Goal: Transaction & Acquisition: Download file/media

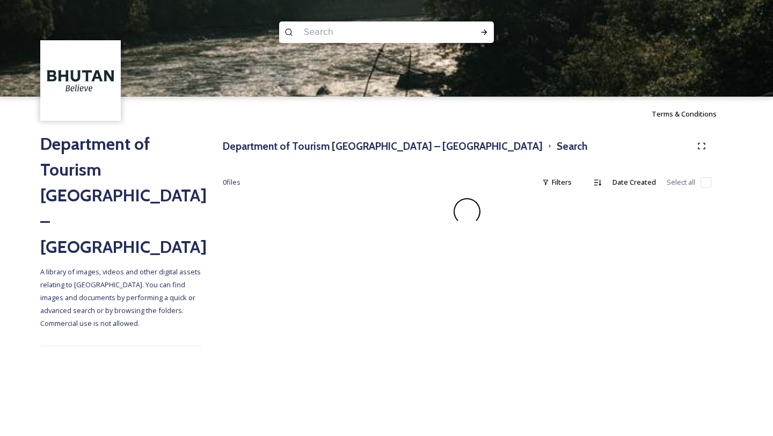
click at [321, 37] on input at bounding box center [371, 32] width 147 height 24
type input "HELICOPTER"
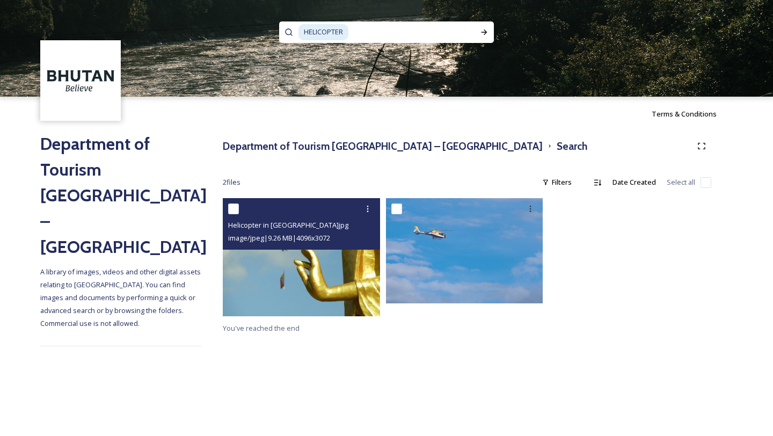
click at [311, 266] on img at bounding box center [301, 257] width 157 height 118
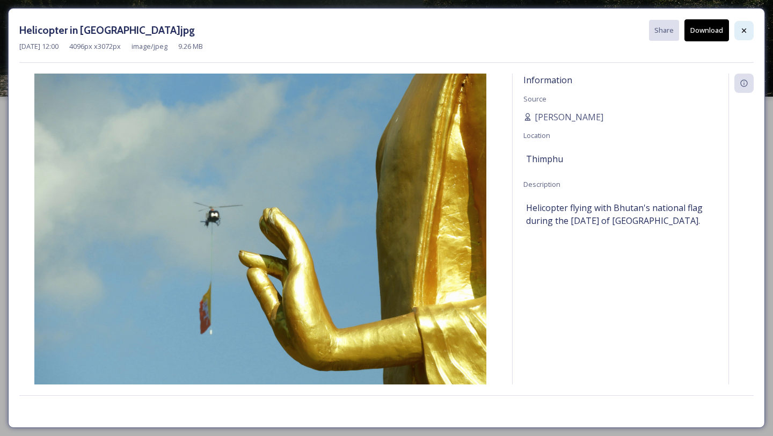
click at [743, 29] on icon at bounding box center [744, 30] width 4 height 4
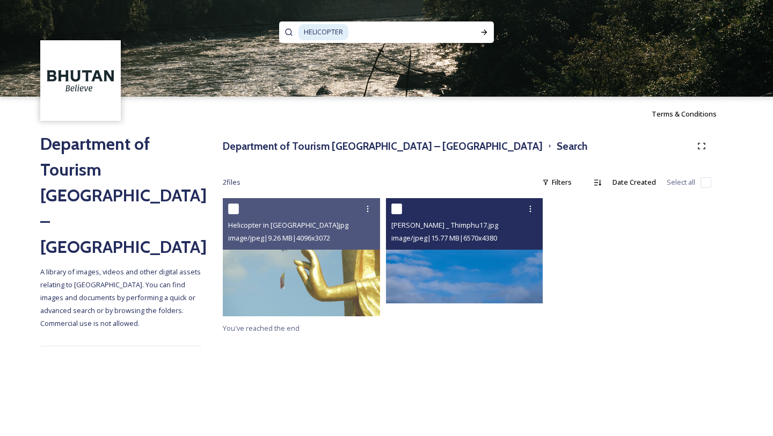
click at [450, 228] on span "[PERSON_NAME] _ Thimphu17.jpg" at bounding box center [444, 225] width 107 height 10
click at [445, 277] on img at bounding box center [464, 250] width 157 height 105
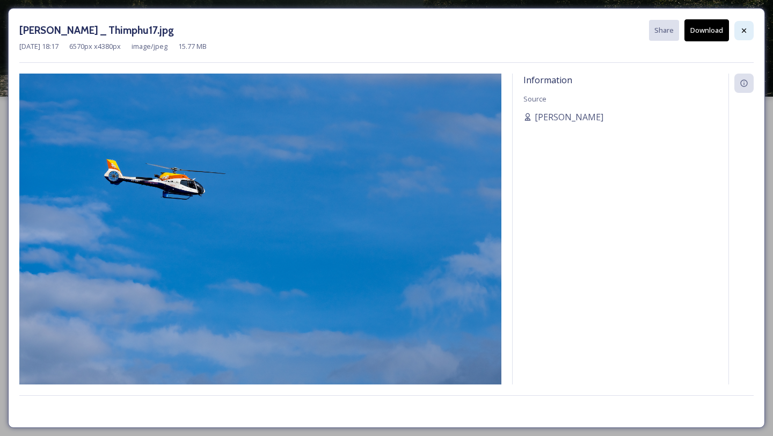
click at [742, 26] on icon at bounding box center [743, 30] width 9 height 9
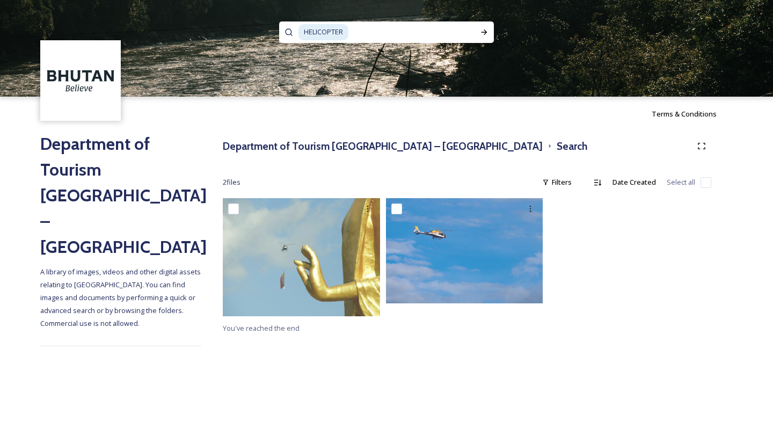
click at [328, 30] on span "HELICOPTER" at bounding box center [323, 32] width 50 height 16
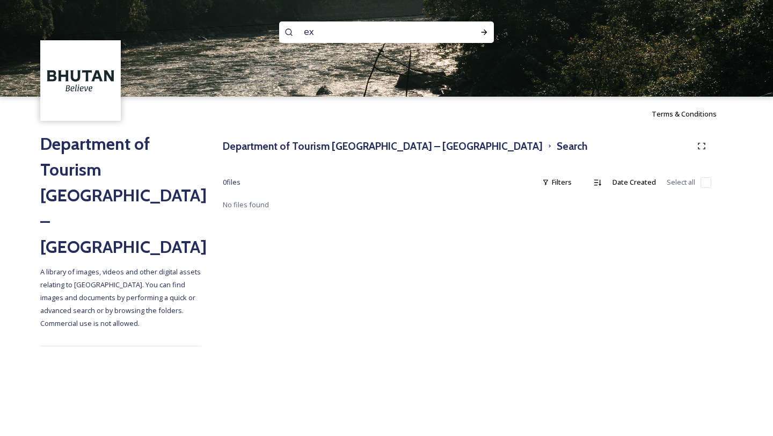
type input "e"
click at [399, 144] on h3 "Department of Tourism [GEOGRAPHIC_DATA] – [GEOGRAPHIC_DATA]" at bounding box center [383, 146] width 320 height 16
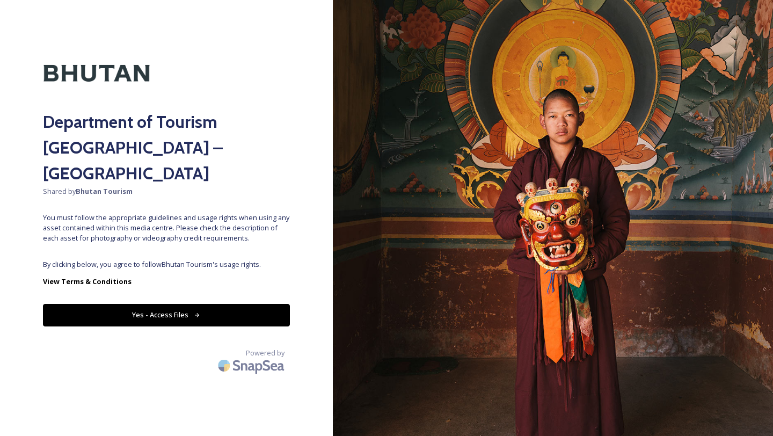
click at [186, 304] on button "Yes - Access Files" at bounding box center [166, 315] width 247 height 22
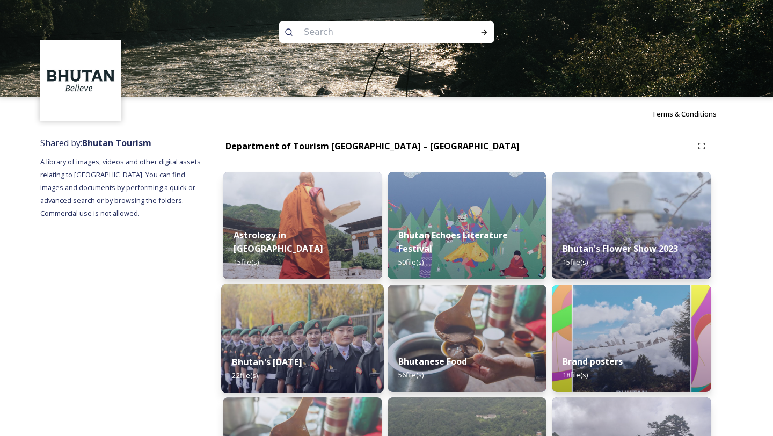
scroll to position [36, 0]
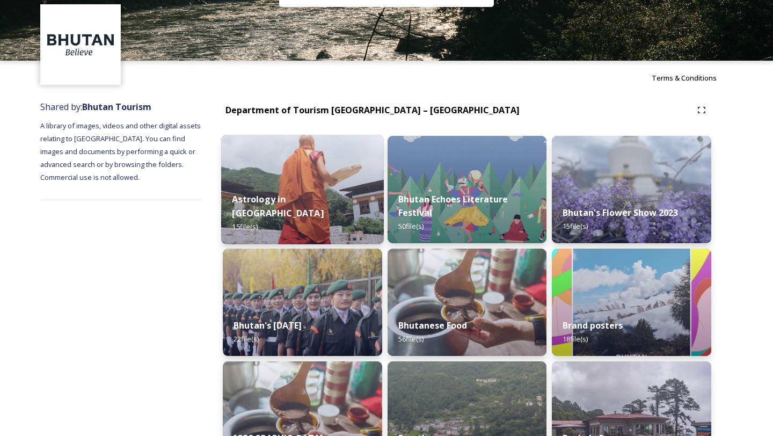
click at [331, 200] on div "Astrology in [GEOGRAPHIC_DATA] 15 file(s)" at bounding box center [302, 213] width 163 height 62
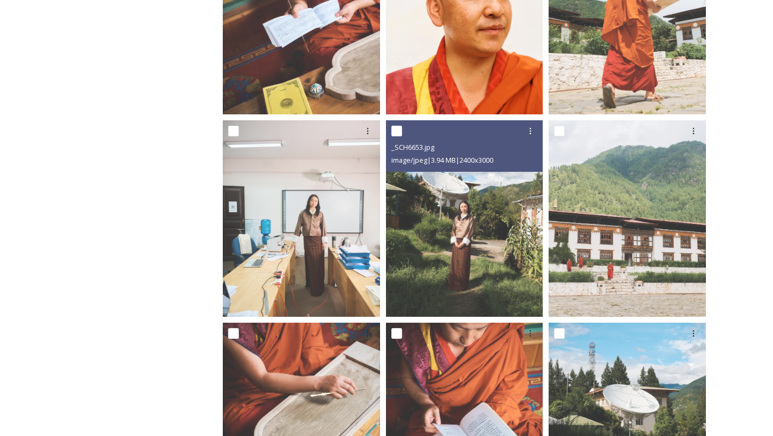
scroll to position [797, 0]
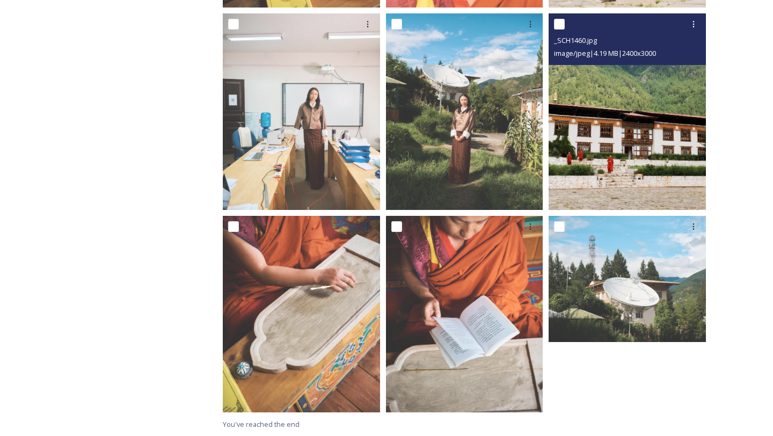
click at [636, 137] on img at bounding box center [626, 111] width 157 height 196
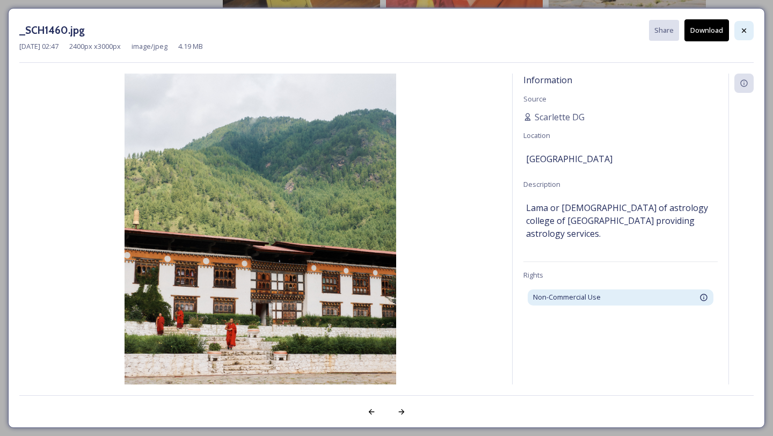
click at [742, 27] on icon at bounding box center [743, 30] width 9 height 9
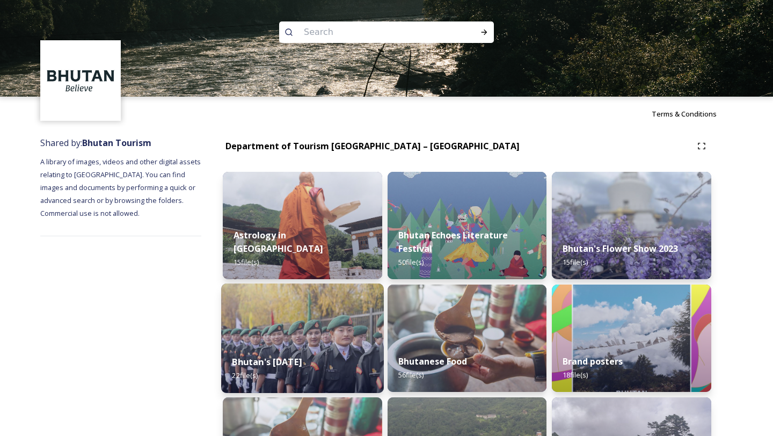
scroll to position [48, 0]
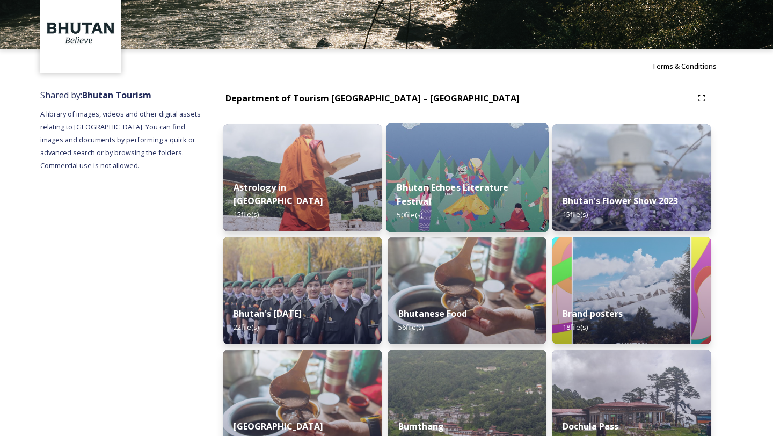
click at [460, 196] on div "Bhutan Echoes Literature Festival 50 file(s)" at bounding box center [467, 201] width 163 height 62
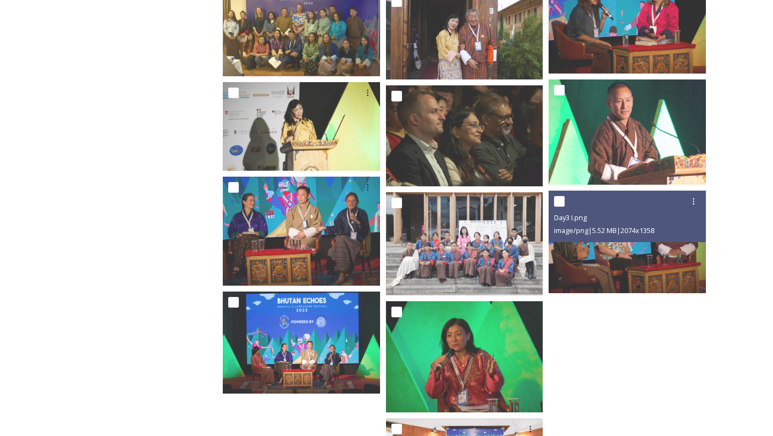
scroll to position [1631, 0]
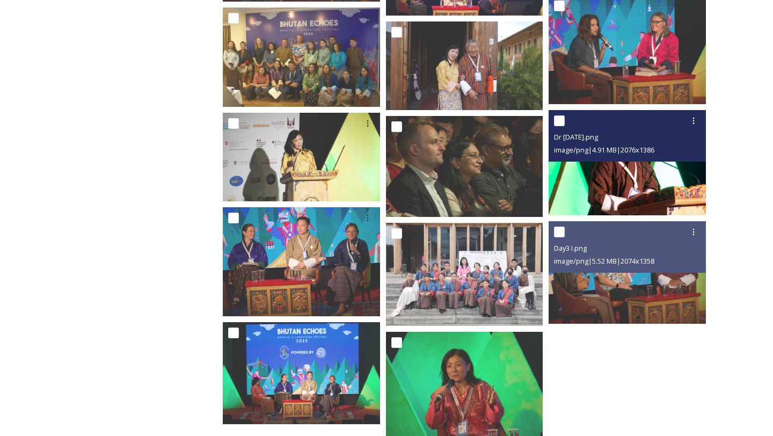
click at [641, 188] on img at bounding box center [626, 162] width 157 height 105
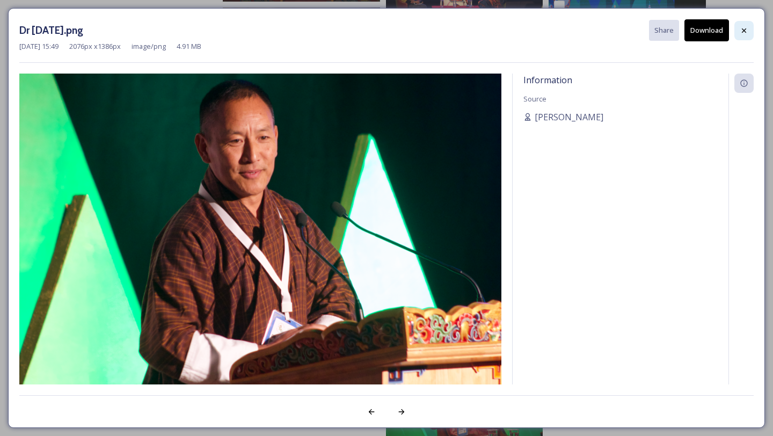
click at [744, 28] on icon at bounding box center [743, 30] width 9 height 9
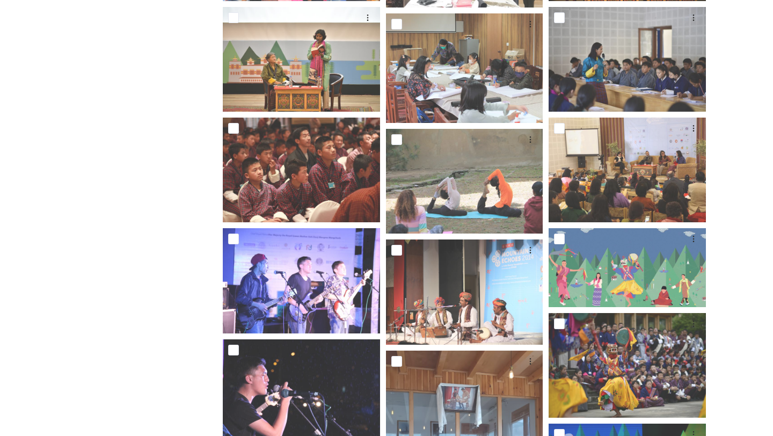
scroll to position [0, 0]
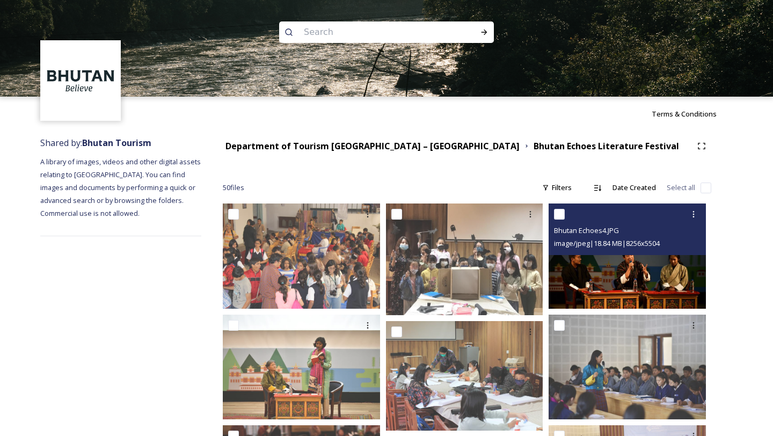
click at [641, 300] on img at bounding box center [626, 255] width 157 height 105
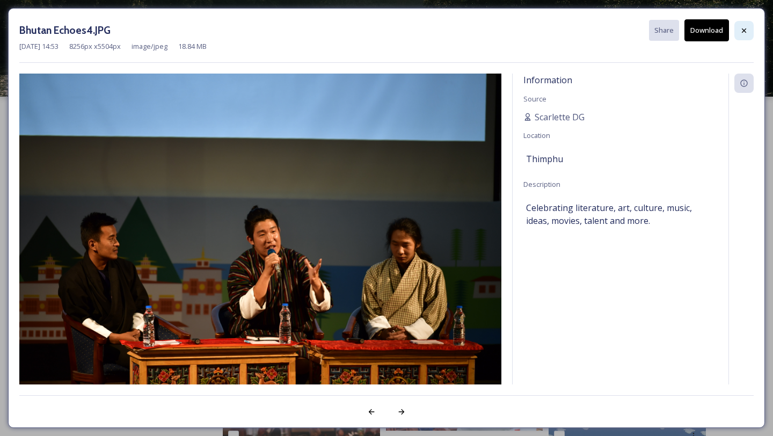
click at [748, 31] on div at bounding box center [743, 30] width 19 height 19
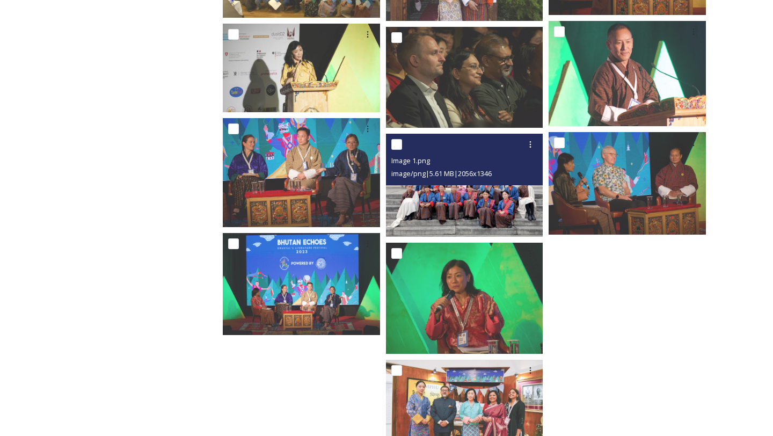
scroll to position [1718, 0]
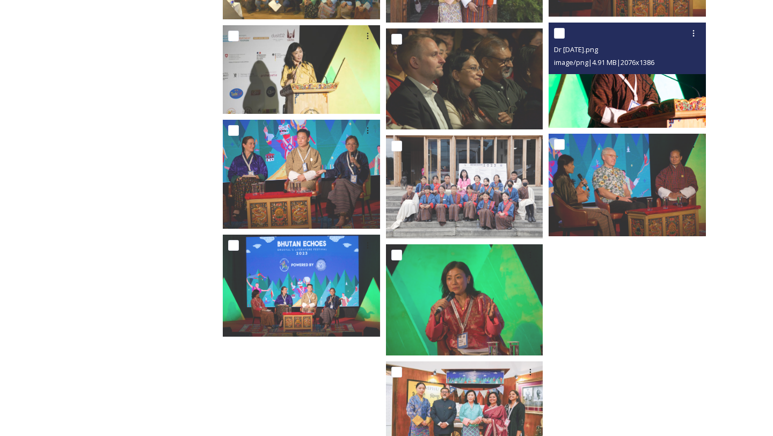
click at [657, 100] on img at bounding box center [626, 75] width 157 height 105
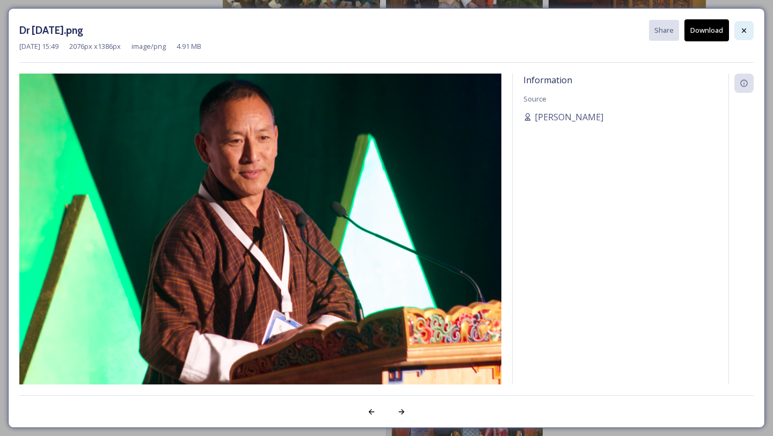
click at [748, 30] on div at bounding box center [743, 30] width 19 height 19
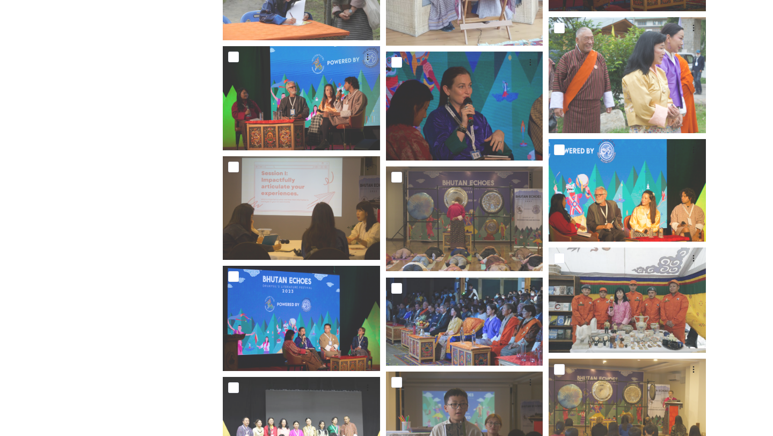
scroll to position [0, 0]
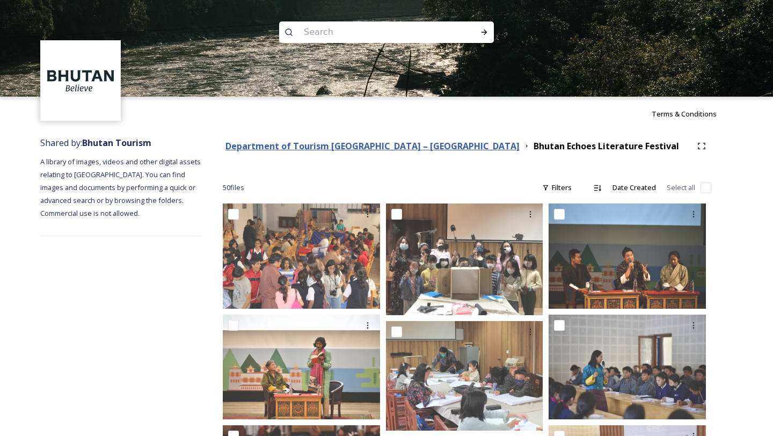
click at [401, 144] on strong "Department of Tourism [GEOGRAPHIC_DATA] – [GEOGRAPHIC_DATA]" at bounding box center [372, 146] width 294 height 12
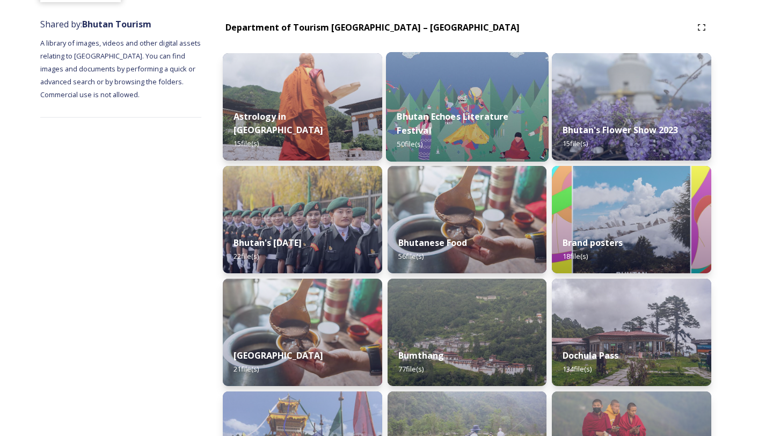
scroll to position [118, 0]
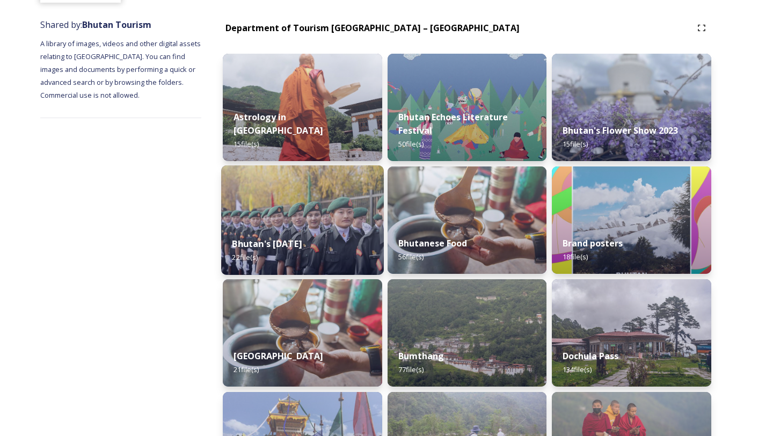
click at [327, 218] on img at bounding box center [302, 219] width 163 height 109
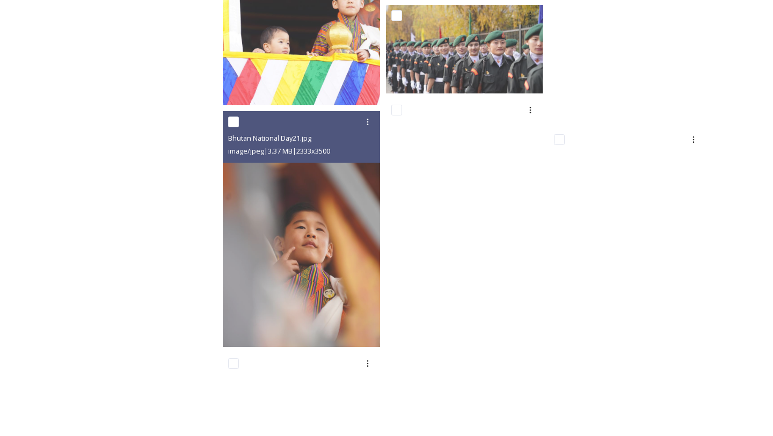
scroll to position [1191, 0]
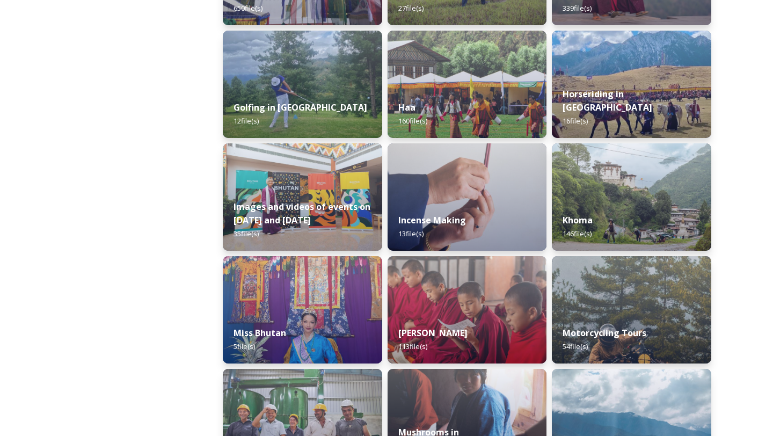
scroll to position [626, 0]
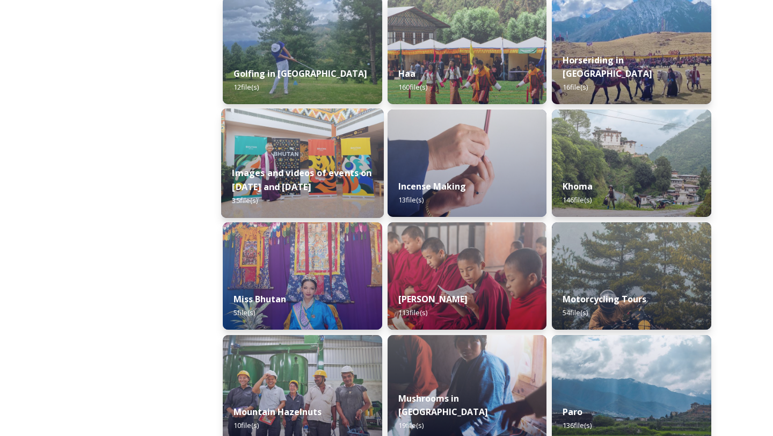
click at [315, 181] on div "Images and videos of events on [DATE] and [DATE] 35 file(s)" at bounding box center [302, 187] width 163 height 62
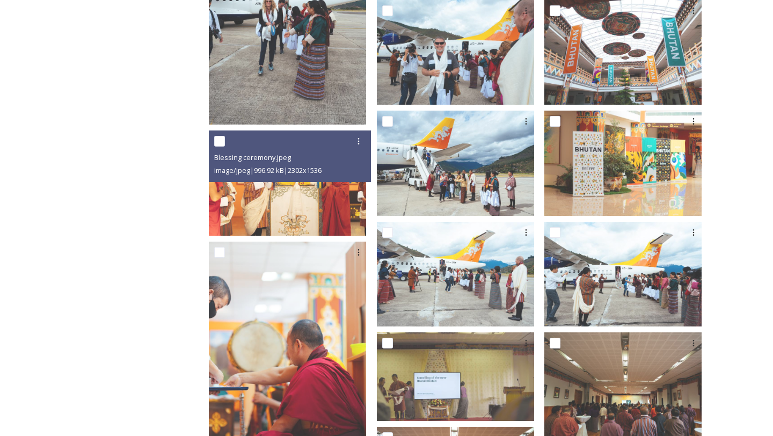
scroll to position [322, 0]
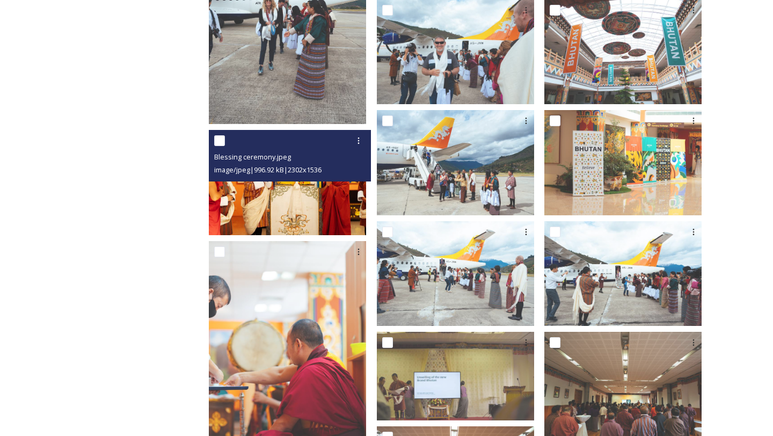
click at [325, 205] on img at bounding box center [287, 182] width 157 height 105
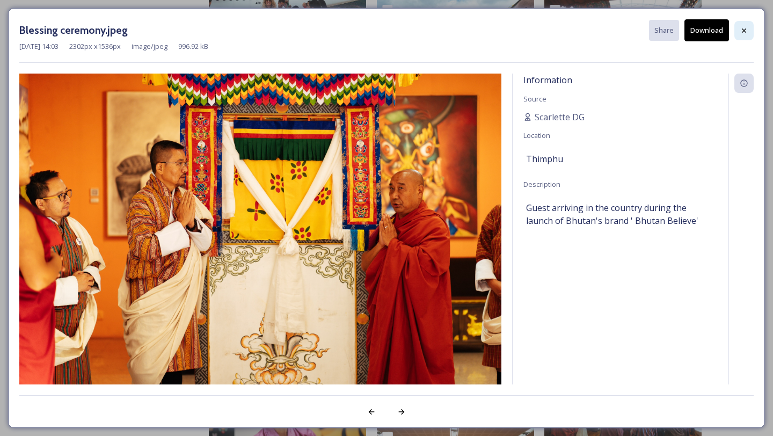
click at [744, 27] on icon at bounding box center [743, 30] width 9 height 9
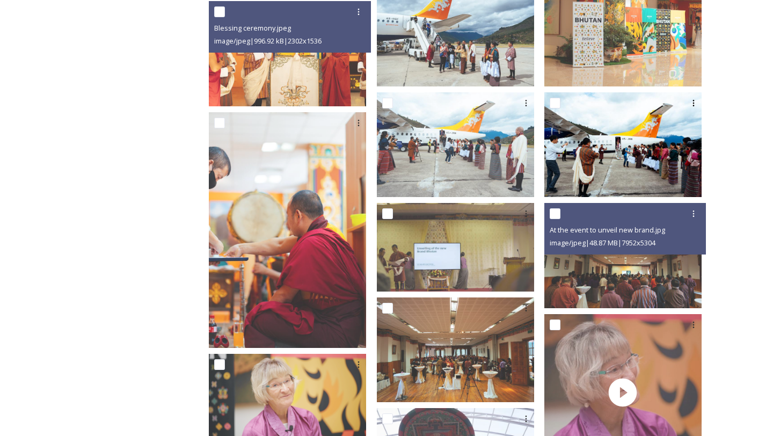
scroll to position [582, 0]
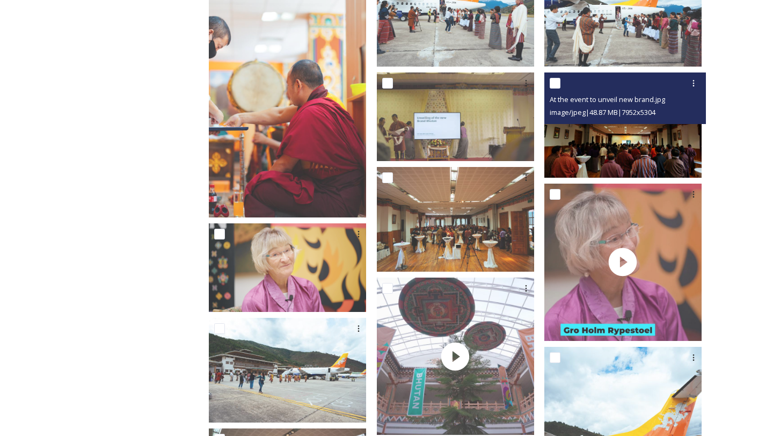
click at [659, 136] on img at bounding box center [622, 124] width 157 height 105
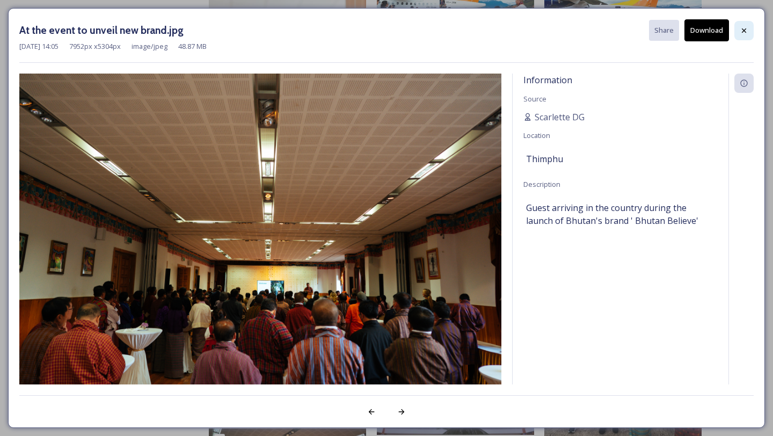
click at [745, 30] on icon at bounding box center [743, 30] width 9 height 9
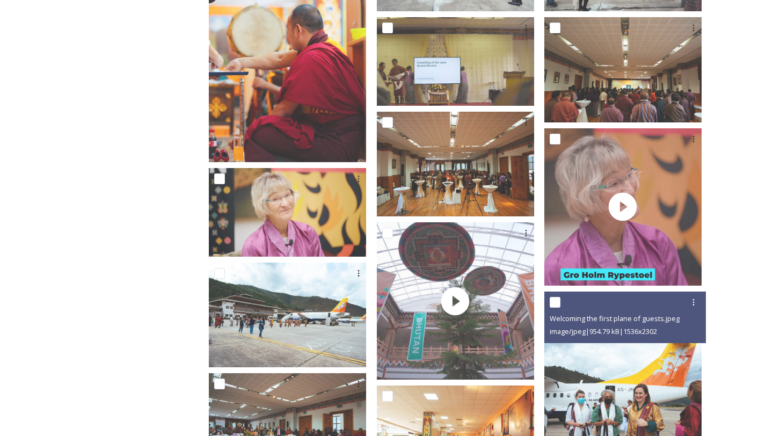
scroll to position [619, 0]
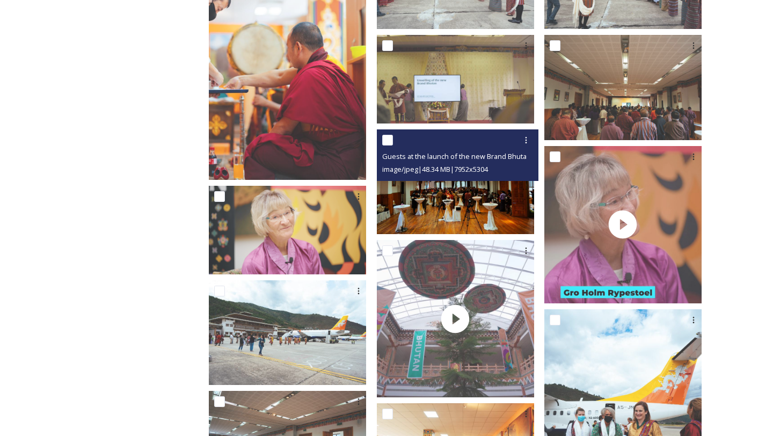
click at [511, 183] on img at bounding box center [455, 181] width 157 height 105
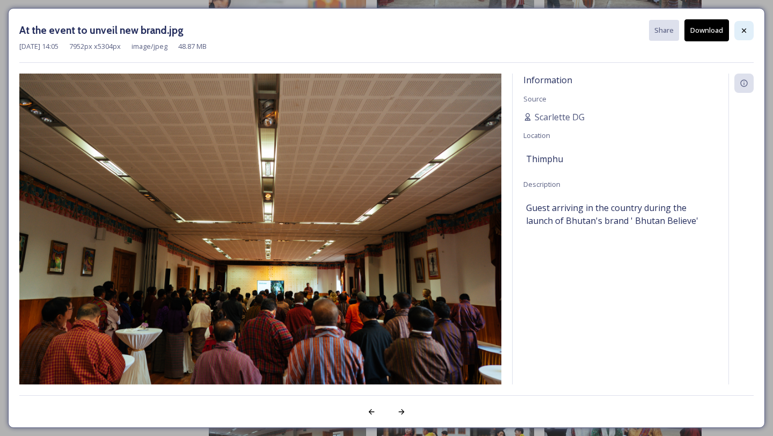
click at [746, 32] on icon at bounding box center [743, 30] width 9 height 9
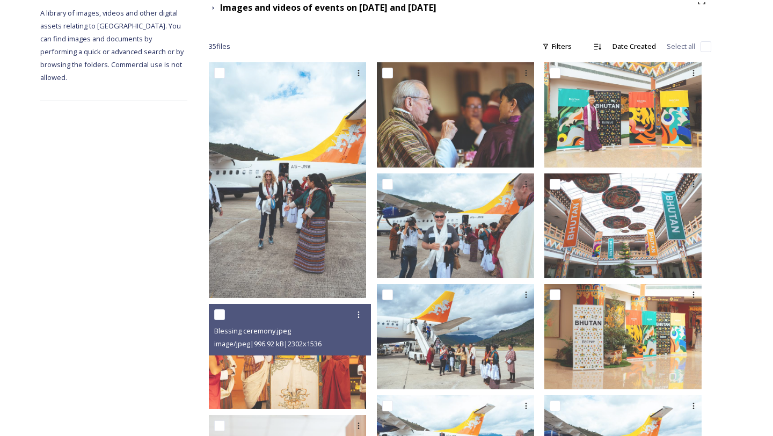
scroll to position [142, 0]
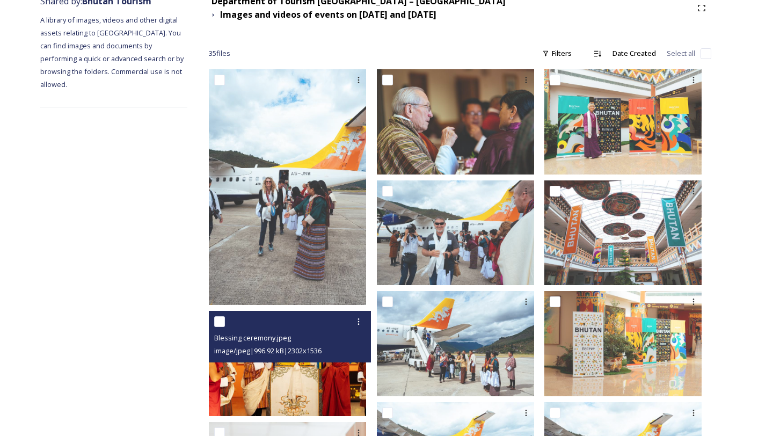
click at [317, 374] on img at bounding box center [287, 363] width 157 height 105
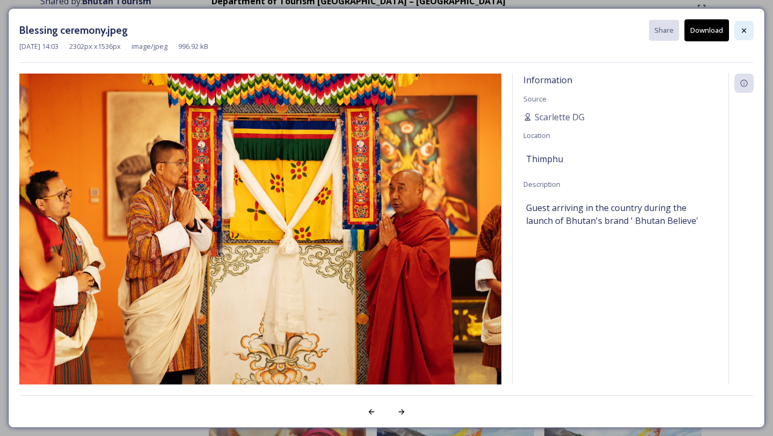
click at [749, 28] on div at bounding box center [743, 30] width 19 height 19
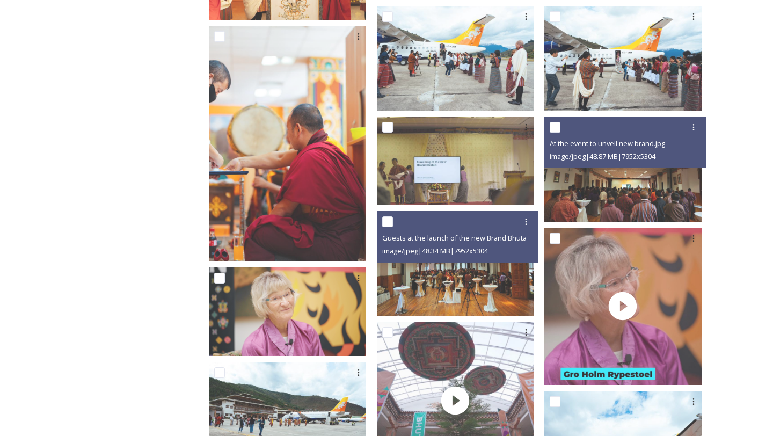
scroll to position [563, 0]
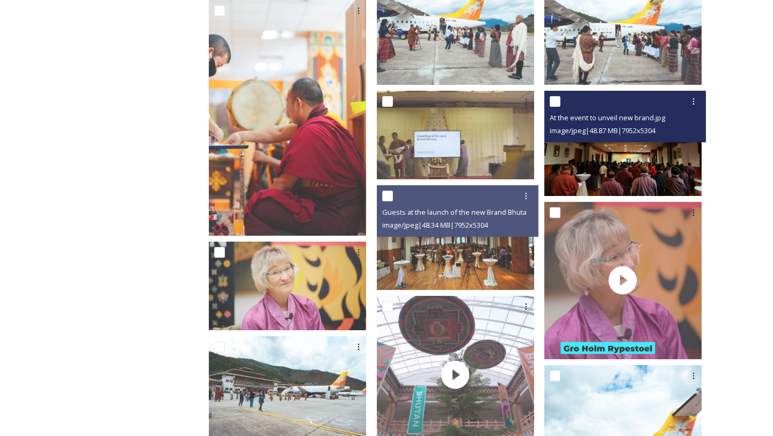
click at [582, 151] on img at bounding box center [622, 143] width 157 height 105
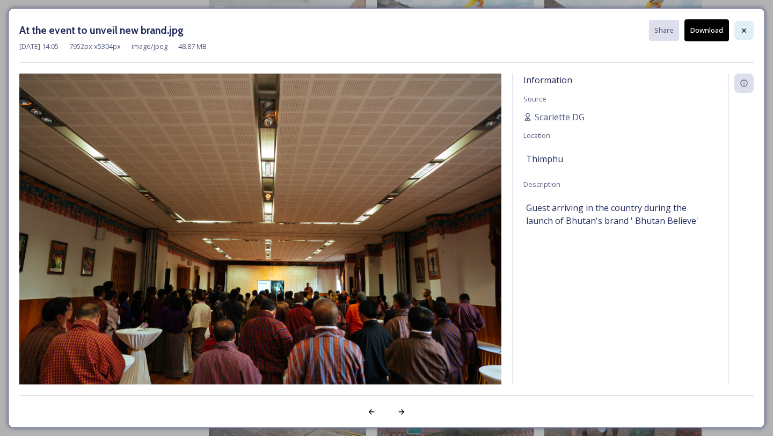
click at [746, 34] on div at bounding box center [743, 30] width 19 height 19
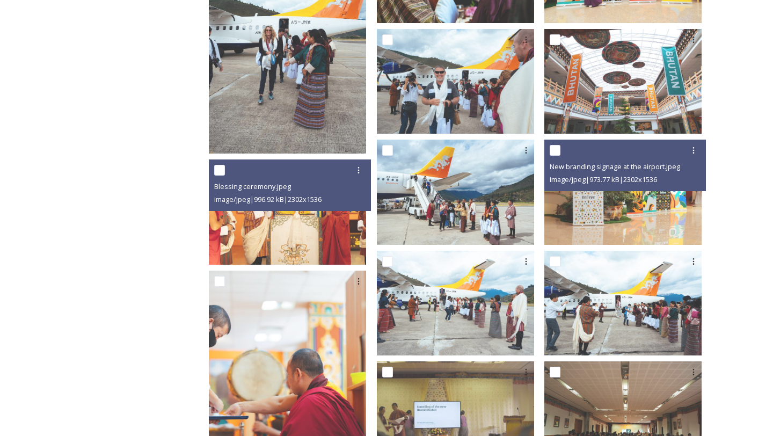
scroll to position [293, 0]
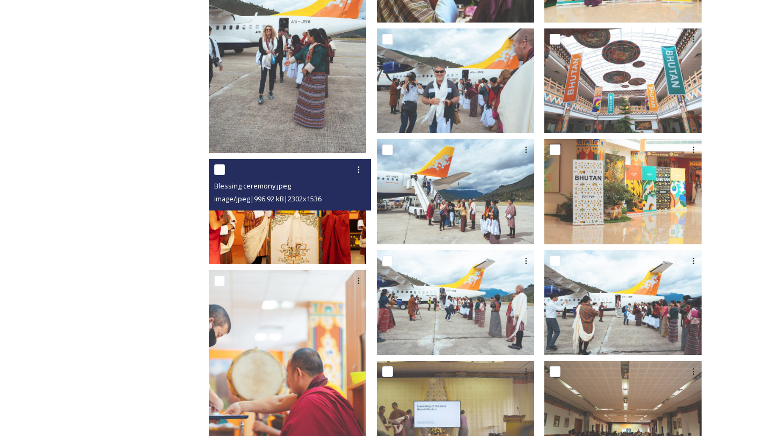
click at [284, 225] on img at bounding box center [287, 211] width 157 height 105
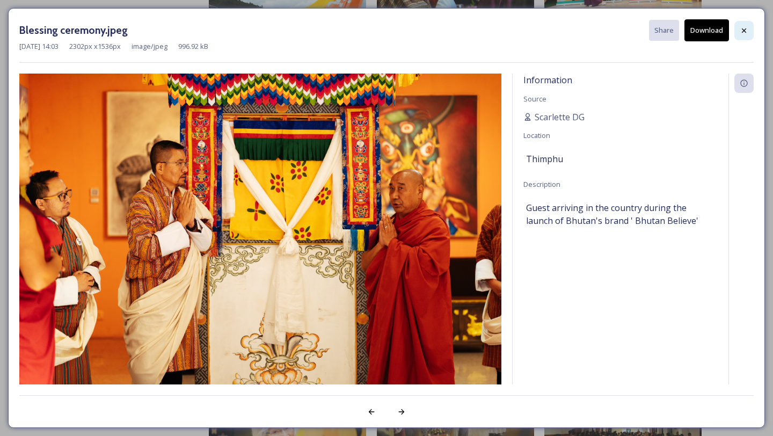
click at [740, 28] on icon at bounding box center [743, 30] width 9 height 9
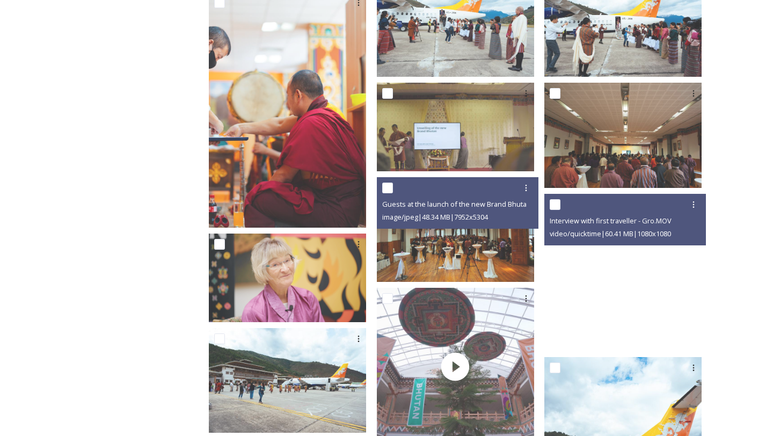
scroll to position [575, 0]
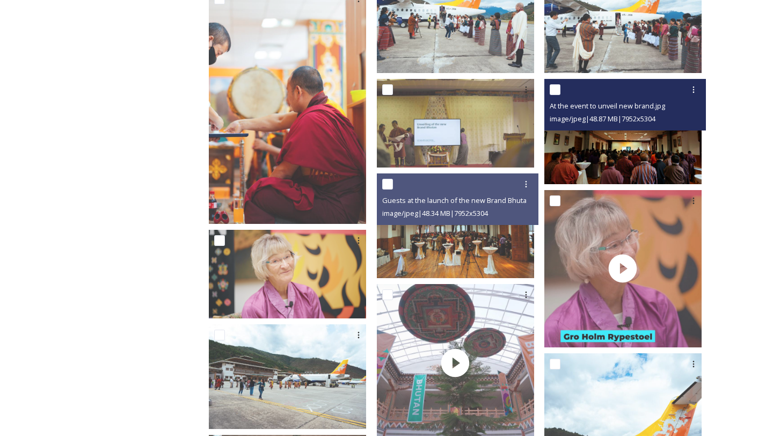
click at [647, 137] on img at bounding box center [622, 131] width 157 height 105
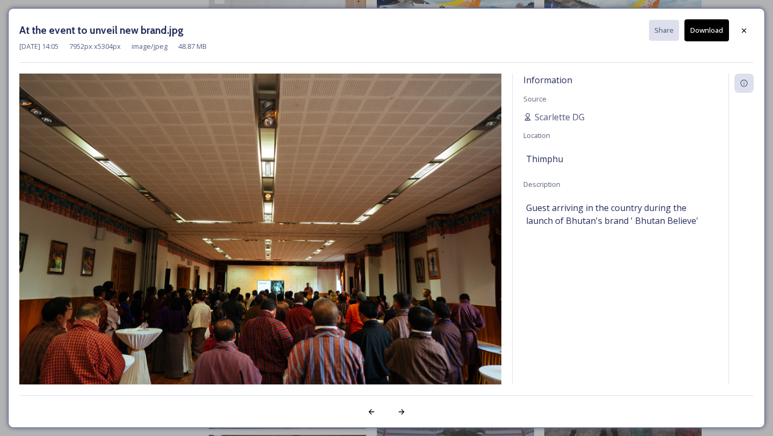
click at [713, 25] on button "Download" at bounding box center [706, 30] width 45 height 22
click at [743, 23] on div at bounding box center [743, 30] width 19 height 19
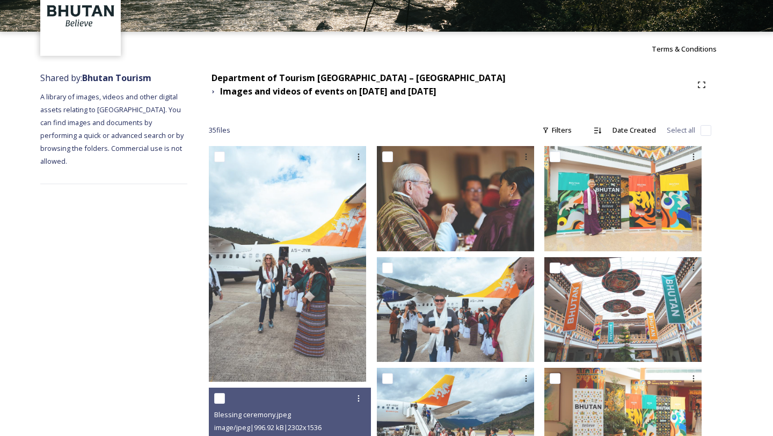
scroll to position [0, 0]
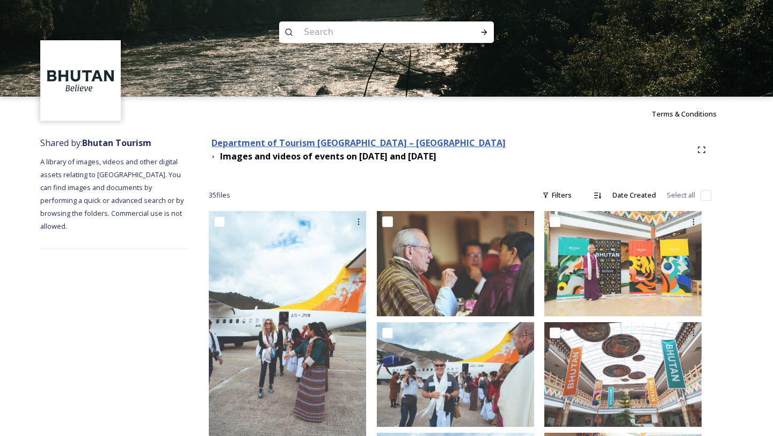
click at [307, 143] on strong "Department of Tourism [GEOGRAPHIC_DATA] – [GEOGRAPHIC_DATA]" at bounding box center [358, 143] width 294 height 12
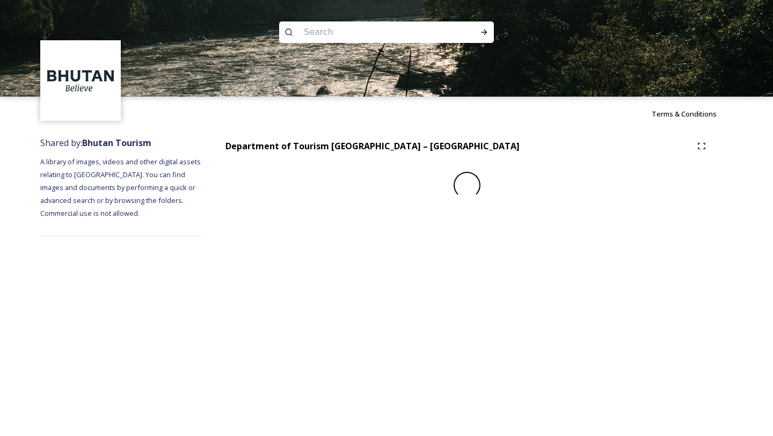
click at [324, 34] on input at bounding box center [371, 32] width 147 height 24
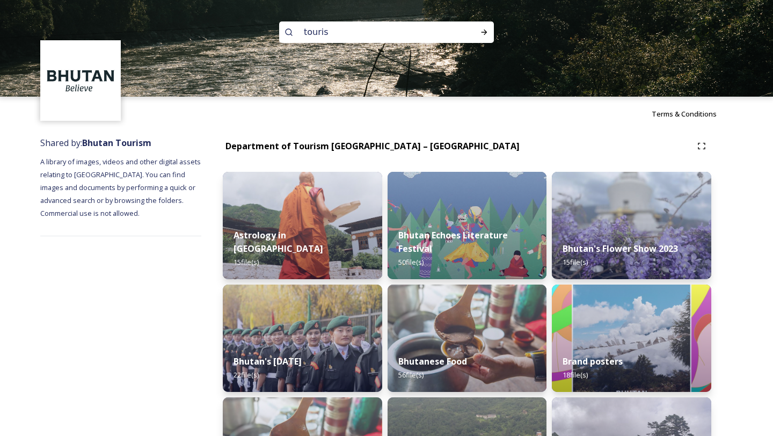
type input "tourism"
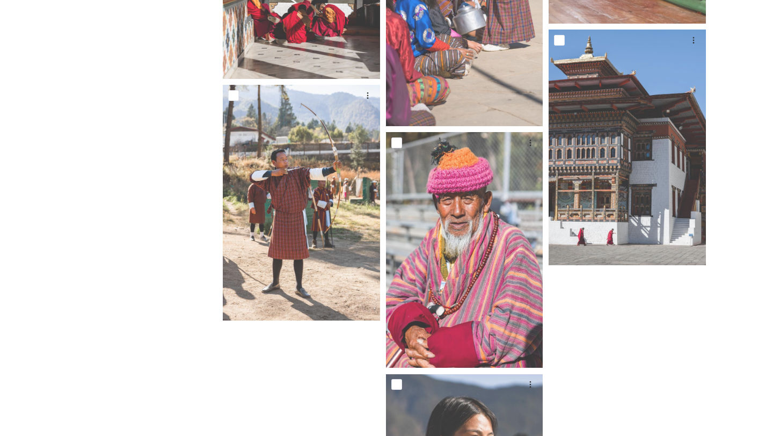
scroll to position [2329, 0]
